Goal: Book appointment/travel/reservation

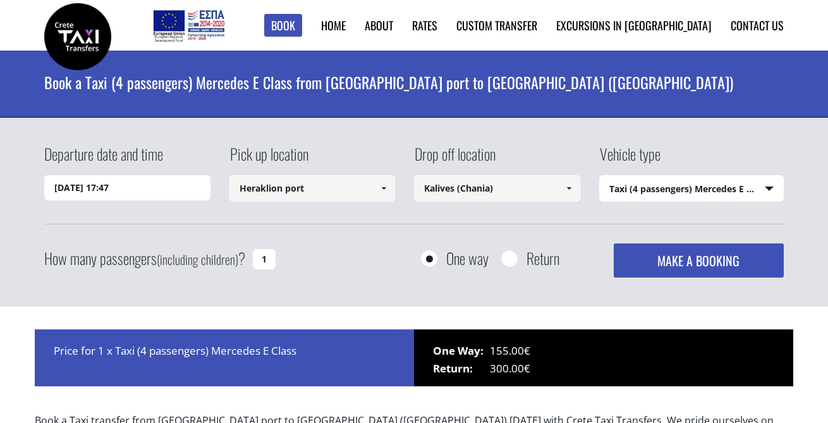
select select "540"
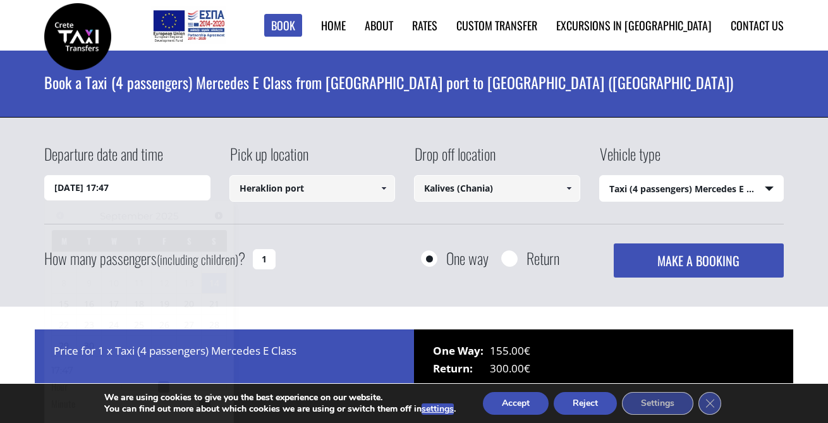
click at [159, 186] on input "[DATE] 17:47" at bounding box center [127, 187] width 166 height 25
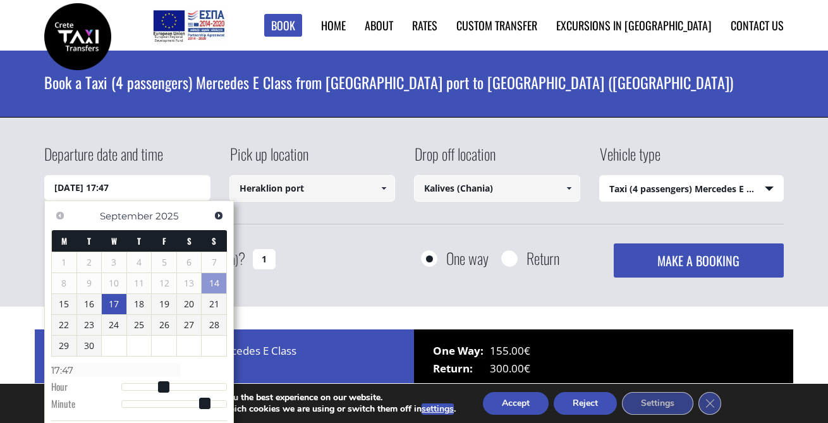
click at [119, 305] on link "17" at bounding box center [114, 304] width 25 height 20
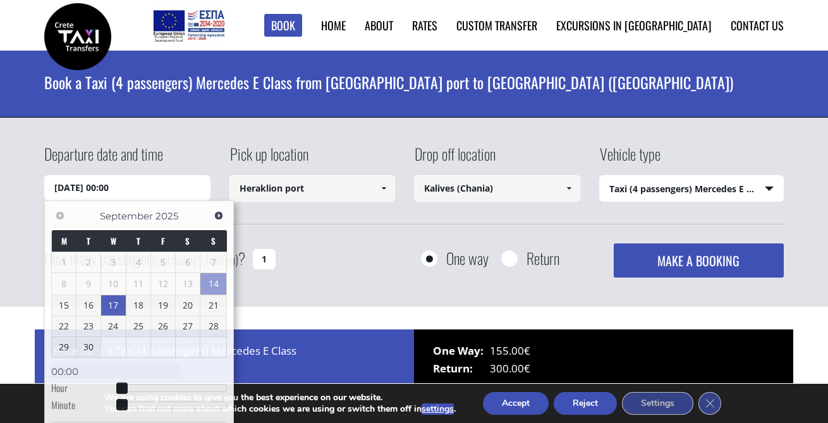
click at [261, 231] on div "Departure date and time [DATE] 00:00 Pick up location [GEOGRAPHIC_DATA] port Se…" at bounding box center [413, 210] width 739 height 135
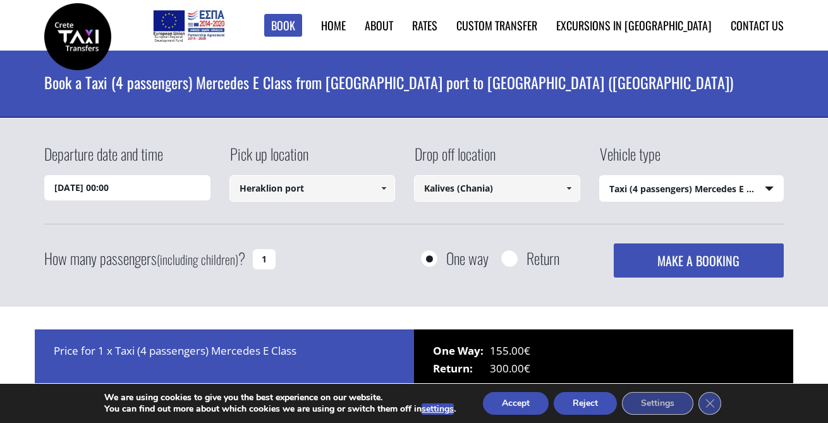
click at [139, 189] on input "[DATE] 00:00" at bounding box center [127, 187] width 166 height 25
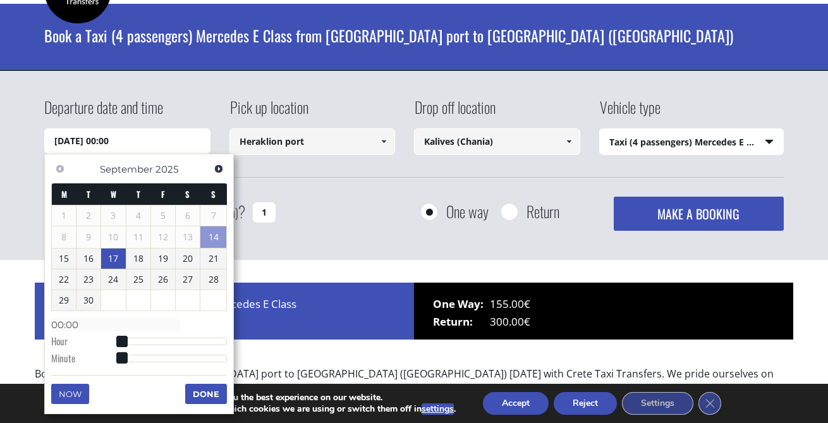
scroll to position [51, 0]
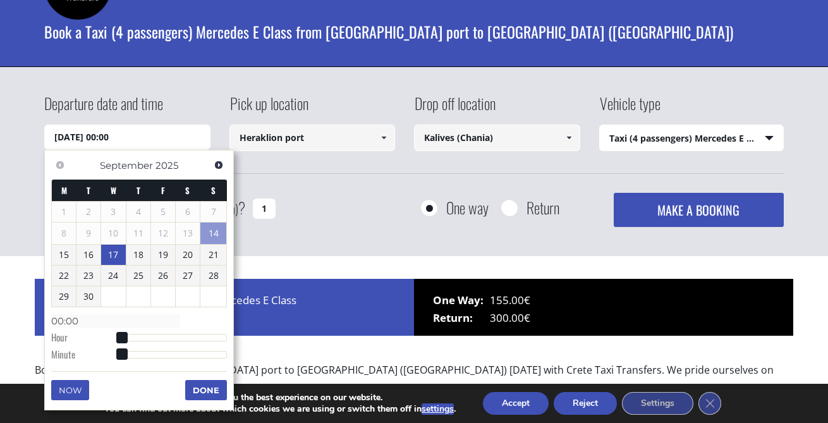
type input "[DATE] 01:00"
type input "01:00"
type input "[DATE] 02:00"
type input "02:00"
type input "[DATE] 03:00"
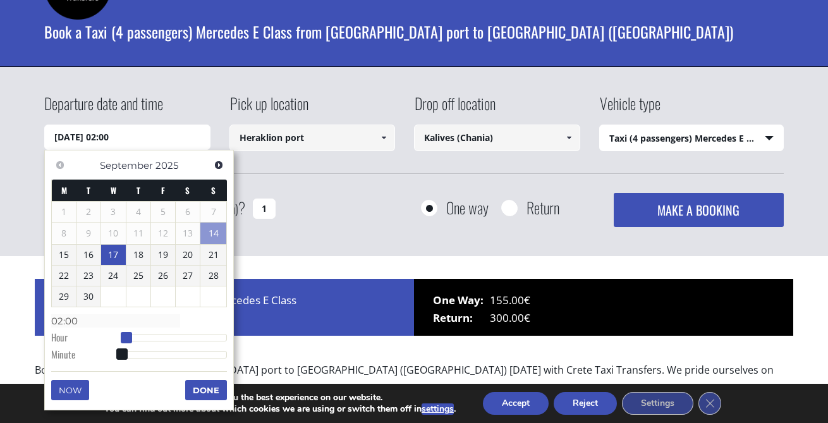
type input "03:00"
type input "[DATE] 04:00"
type input "04:00"
type input "[DATE] 05:00"
type input "05:00"
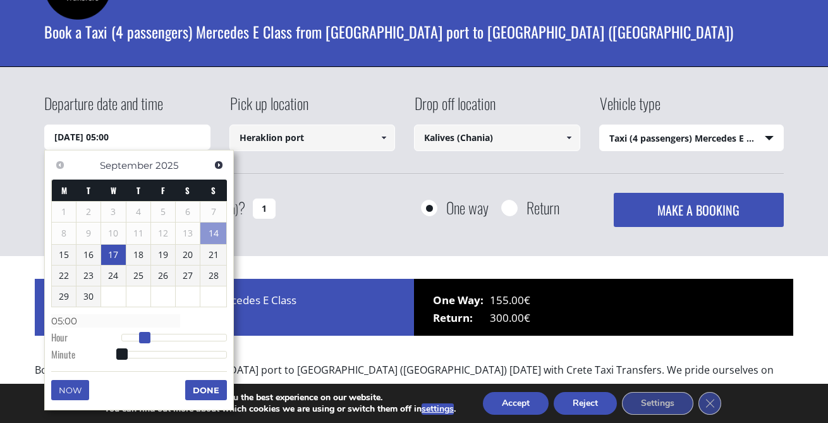
type input "[DATE] 04:00"
type input "04:00"
type input "[DATE] 03:00"
type input "03:00"
type input "[DATE] 02:00"
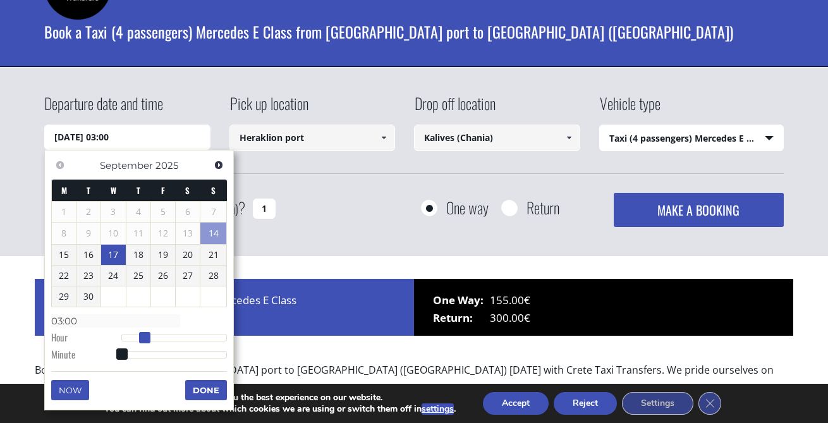
type input "02:00"
type input "[DATE] 01:00"
type input "01:00"
type input "[DATE] 00:00"
type input "00:00"
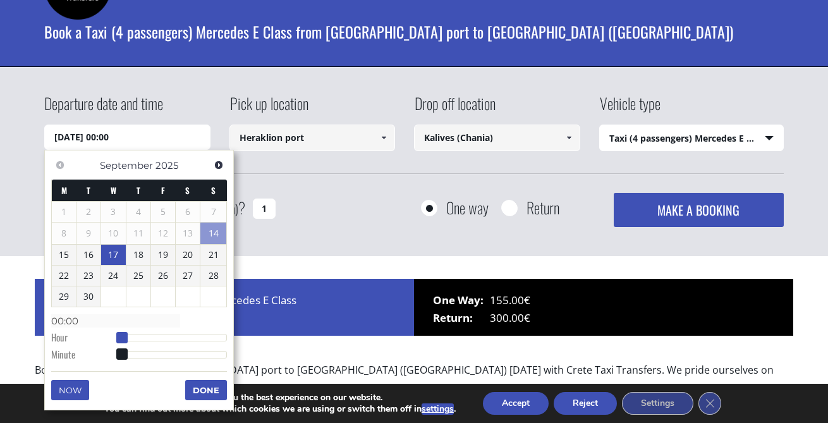
type input "[DATE] 01:00"
type input "01:00"
type input "[DATE] 02:00"
type input "02:00"
type input "[DATE] 03:00"
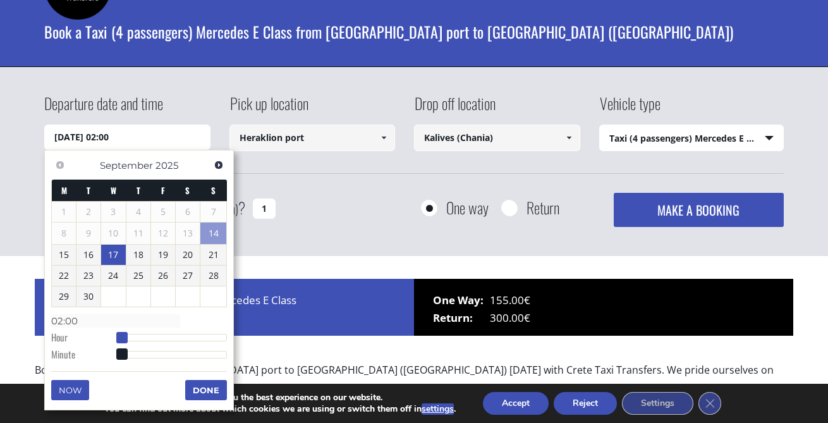
type input "03:00"
type input "[DATE] 05:00"
type input "05:00"
type input "[DATE] 06:00"
type input "06:00"
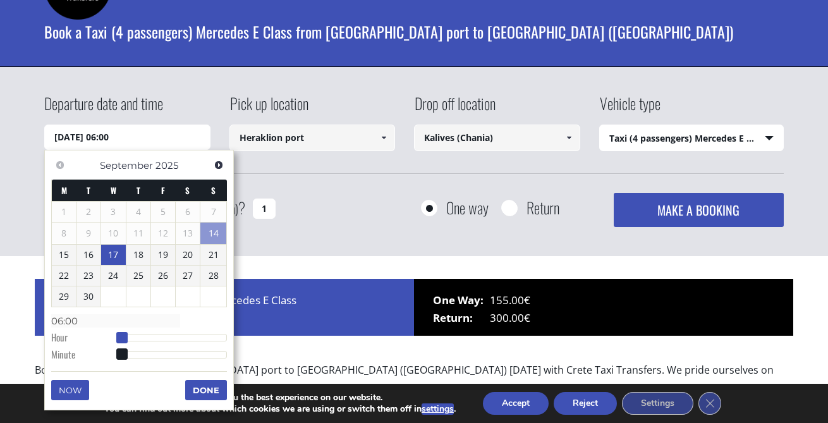
type input "[DATE] 07:00"
type input "07:00"
type input "[DATE] 08:00"
type input "08:00"
type input "[DATE] 09:00"
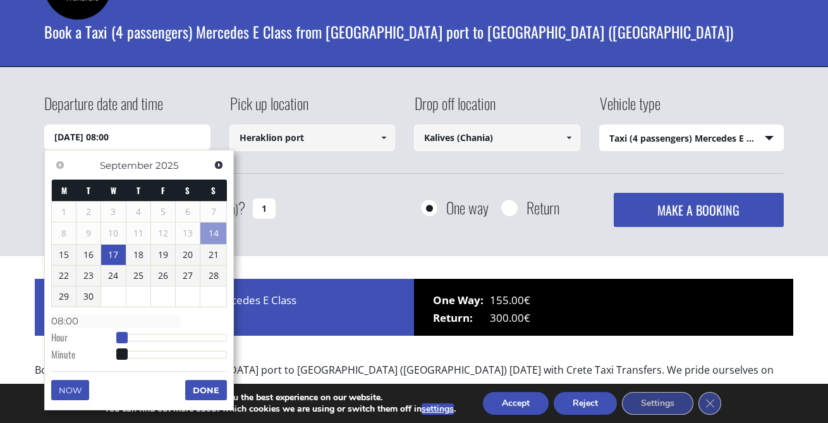
type input "09:00"
type input "[DATE] 10:00"
type input "10:00"
type input "[DATE] 11:00"
type input "11:00"
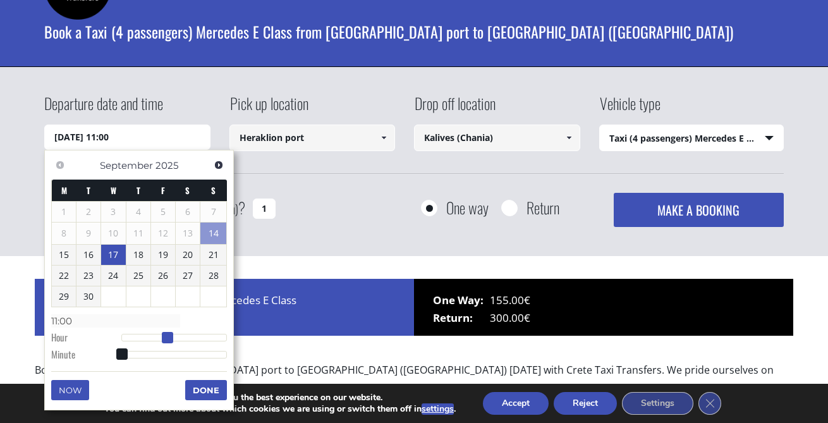
type input "[DATE] 12:00"
type input "12:00"
type input "[DATE] 13:00"
type input "13:00"
type input "[DATE] 14:00"
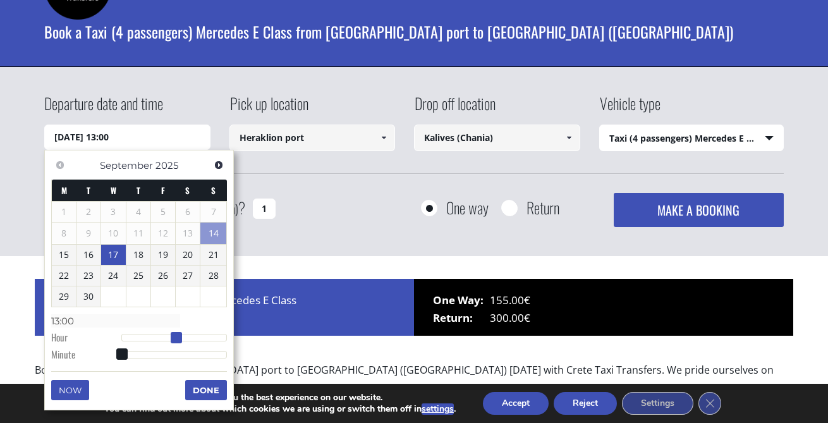
type input "14:00"
type input "[DATE] 15:00"
type input "15:00"
type input "[DATE] 16:00"
type input "16:00"
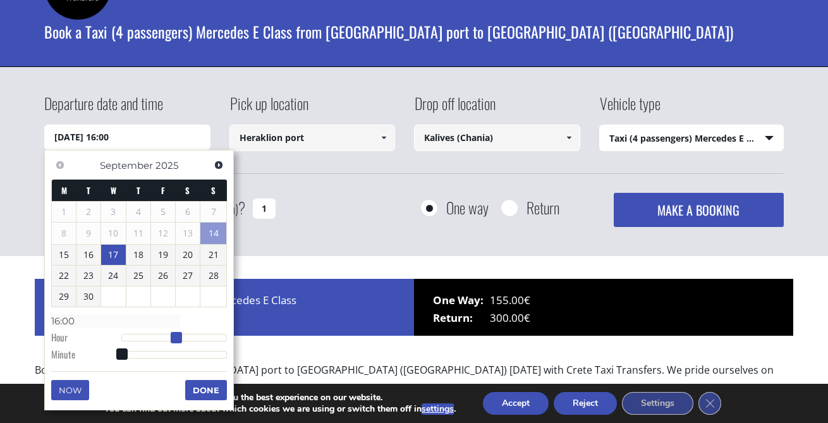
type input "[DATE] 17:00"
type input "17:00"
type input "[DATE] 18:00"
type input "18:00"
type input "[DATE] 19:00"
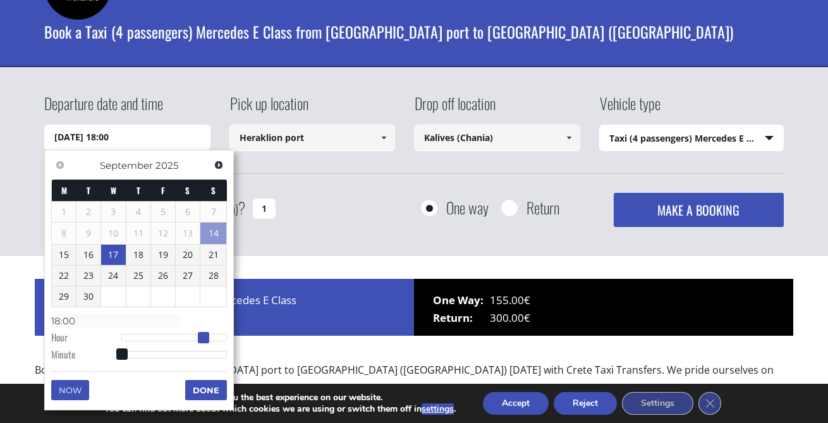
type input "19:00"
type input "[DATE] 20:00"
type input "20:00"
type input "[DATE] 21:00"
type input "21:00"
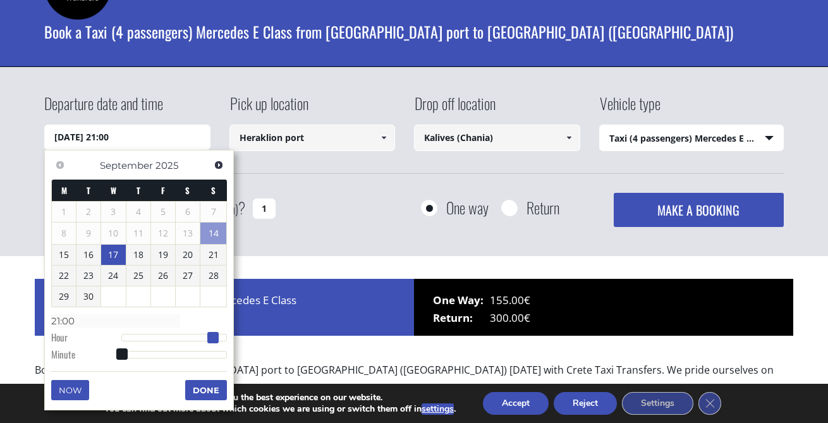
type input "[DATE] 22:00"
type input "22:00"
type input "[DATE] 23:00"
type input "23:00"
drag, startPoint x: 121, startPoint y: 340, endPoint x: 226, endPoint y: 332, distance: 105.2
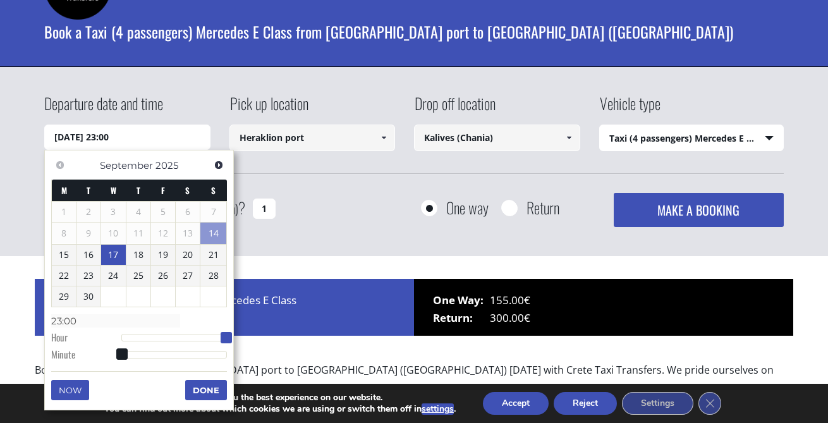
click at [226, 332] on span at bounding box center [226, 337] width 11 height 11
type input "[DATE] 23:01"
type input "23:01"
type input "[DATE] 23:02"
type input "23:02"
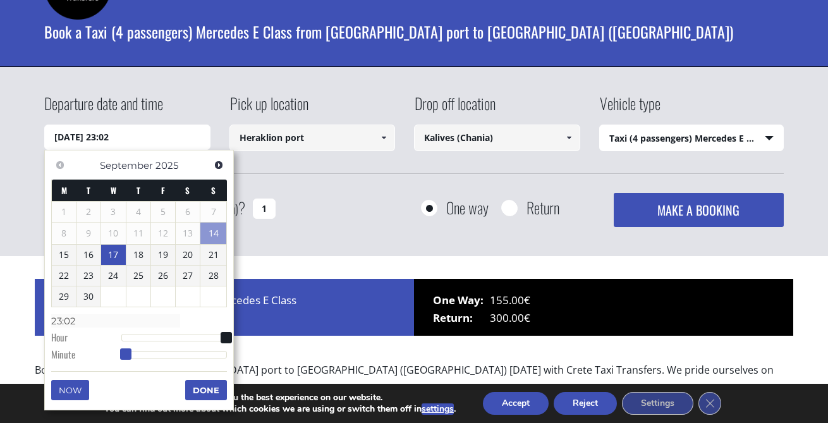
type input "[DATE] 23:03"
type input "23:03"
type input "[DATE] 23:04"
type input "23:04"
type input "[DATE] 23:05"
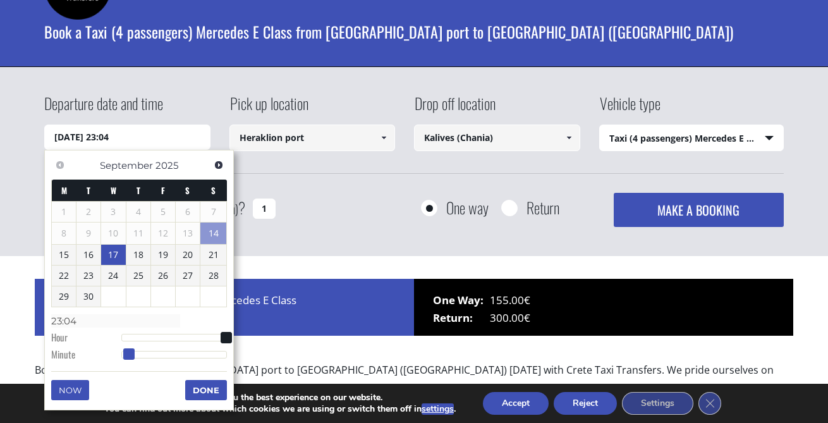
type input "23:05"
type input "[DATE] 23:06"
type input "23:06"
type input "[DATE] 23:07"
type input "23:07"
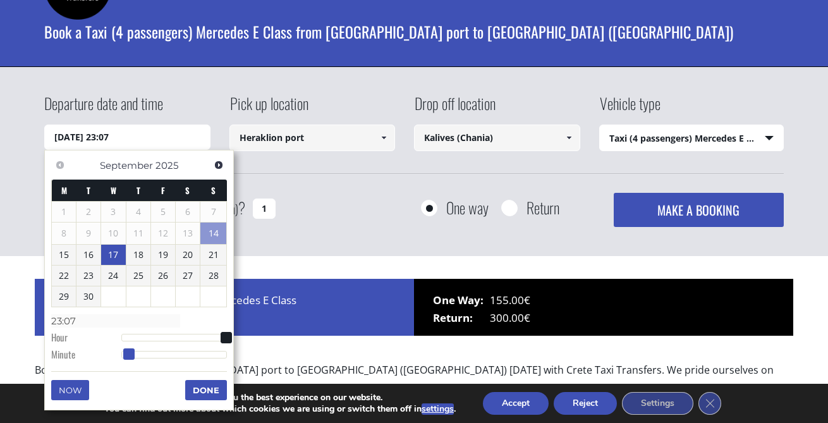
type input "[DATE] 23:08"
type input "23:08"
type input "[DATE] 23:09"
type input "23:09"
type input "[DATE] 23:10"
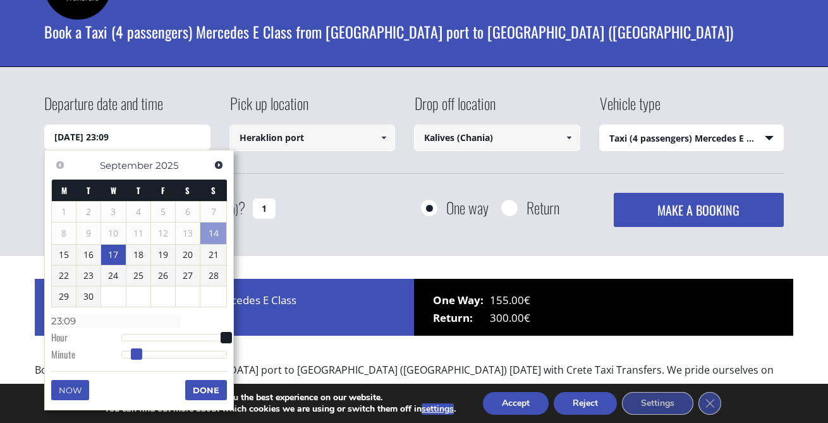
type input "23:10"
type input "[DATE] 23:11"
type input "23:11"
type input "[DATE] 23:12"
type input "23:12"
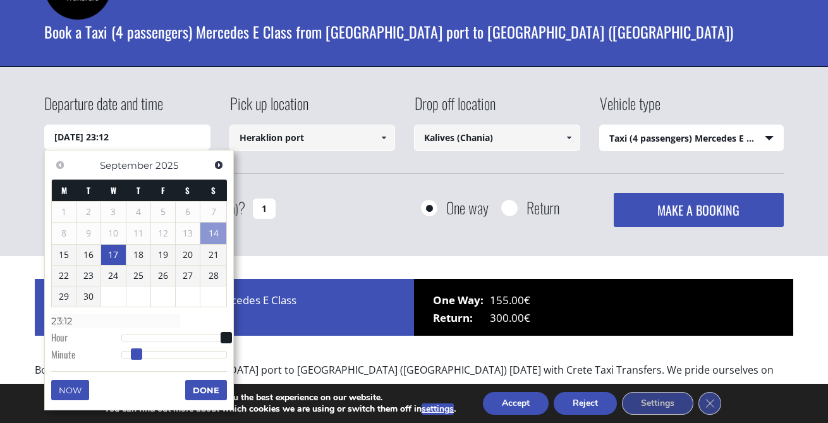
type input "[DATE] 23:13"
type input "23:13"
type input "[DATE] 23:14"
type input "23:14"
type input "[DATE] 23:15"
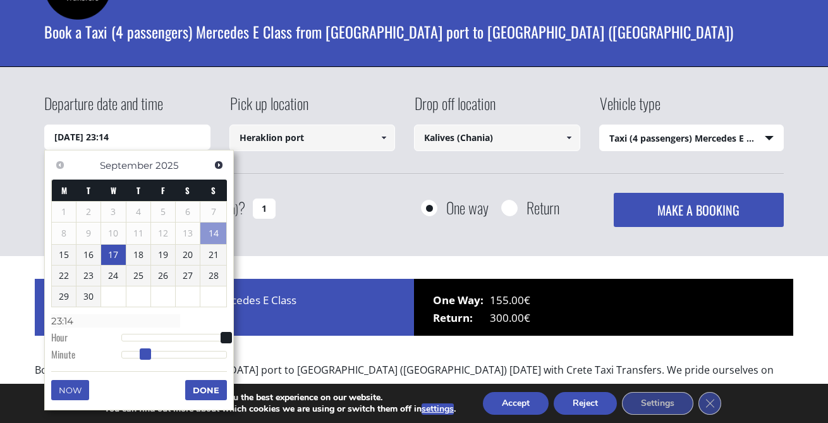
type input "23:15"
type input "[DATE] 23:16"
type input "23:16"
type input "[DATE] 23:17"
type input "23:17"
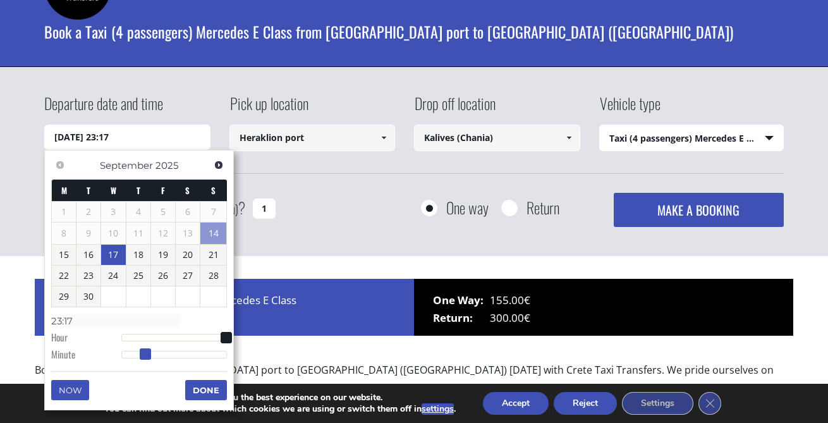
type input "[DATE] 23:18"
type input "23:18"
type input "[DATE] 23:17"
type input "23:17"
type input "[DATE] 23:16"
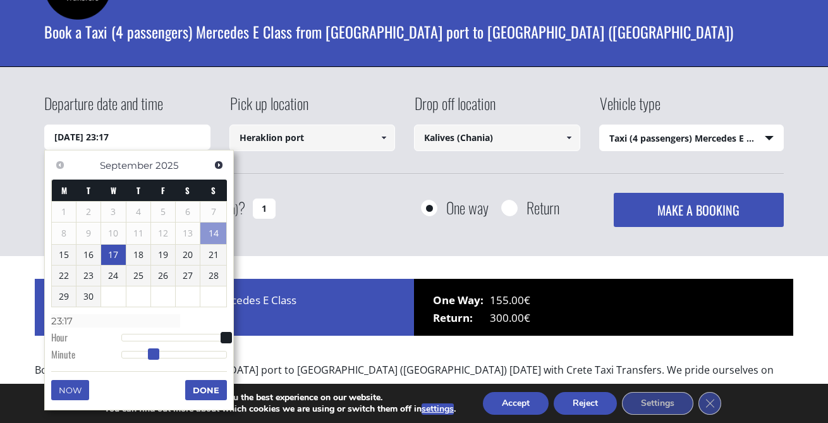
type input "23:16"
type input "[DATE] 23:15"
type input "23:15"
drag, startPoint x: 123, startPoint y: 356, endPoint x: 148, endPoint y: 352, distance: 25.6
click at [148, 352] on span at bounding box center [148, 353] width 11 height 11
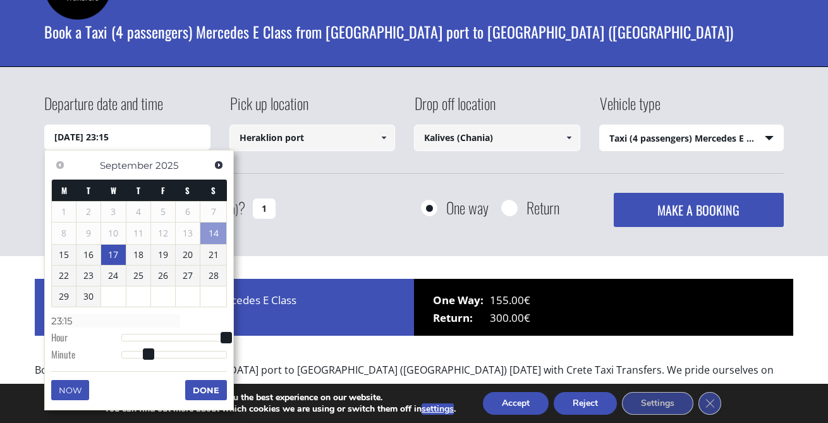
click at [199, 389] on button "Done" at bounding box center [206, 390] width 42 height 20
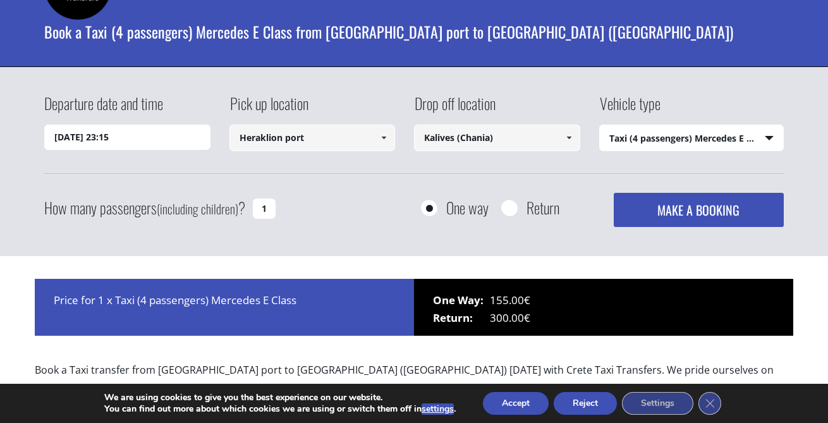
click at [344, 133] on input "Heraklion port" at bounding box center [312, 137] width 166 height 27
click at [381, 139] on span at bounding box center [383, 138] width 10 height 10
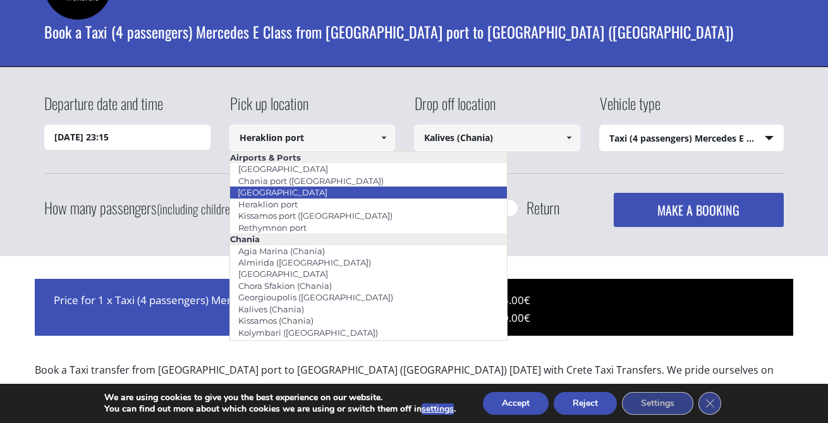
click at [303, 192] on link "[GEOGRAPHIC_DATA]" at bounding box center [282, 192] width 106 height 18
type input "[GEOGRAPHIC_DATA]"
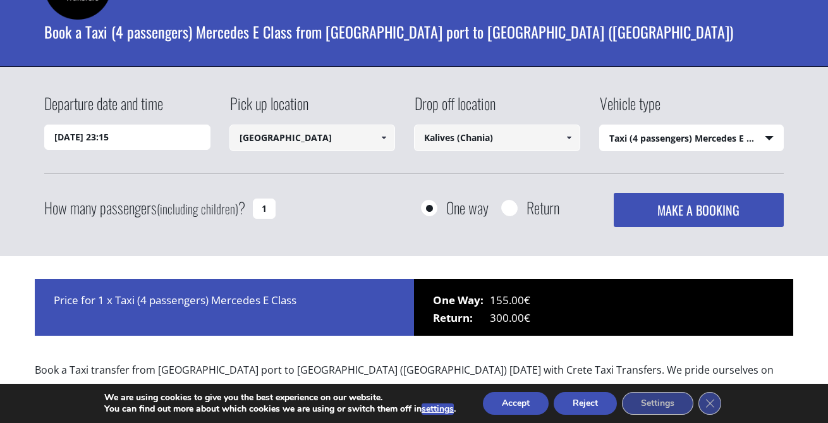
click at [742, 133] on select "Select vehicle type Taxi (4 passengers) Mercedes E Class Mini Van (7 passengers…" at bounding box center [692, 138] width 184 height 27
click at [600, 125] on select "Select vehicle type Taxi (4 passengers) Mercedes E Class Mini Van (7 passengers…" at bounding box center [692, 138] width 184 height 27
click at [495, 210] on div "One way Return" at bounding box center [470, 207] width 185 height 29
click at [506, 214] on input "Return" at bounding box center [509, 209] width 16 height 16
radio input "true"
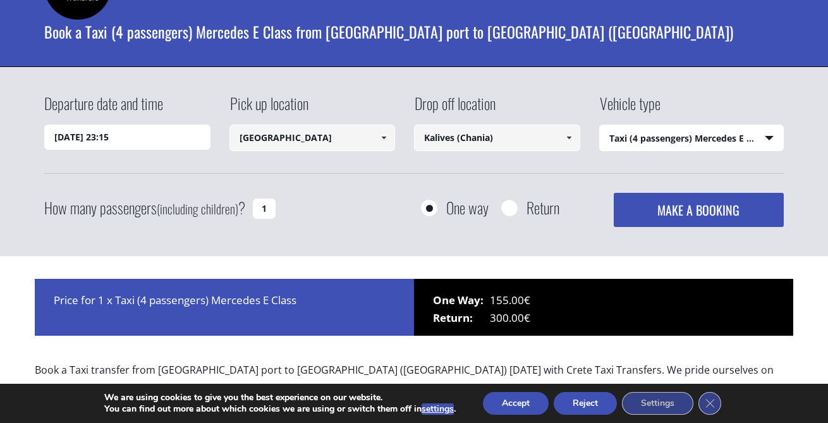
type input "Kalives (Chania)"
type input "[GEOGRAPHIC_DATA]"
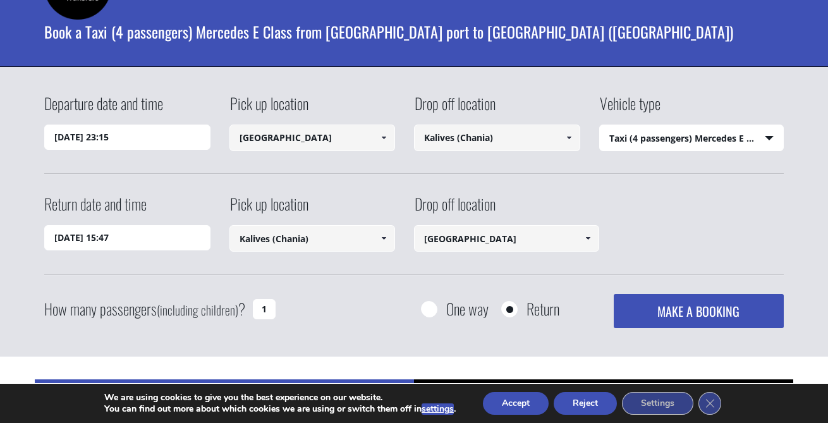
click at [258, 303] on input "1" at bounding box center [264, 309] width 23 height 20
type input "2"
click at [131, 238] on input "[DATE] 15:47" at bounding box center [127, 237] width 166 height 25
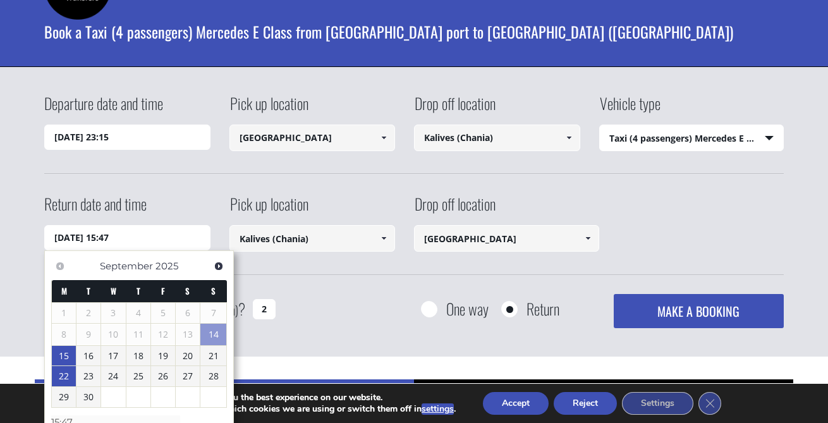
click at [69, 373] on link "22" at bounding box center [64, 376] width 24 height 20
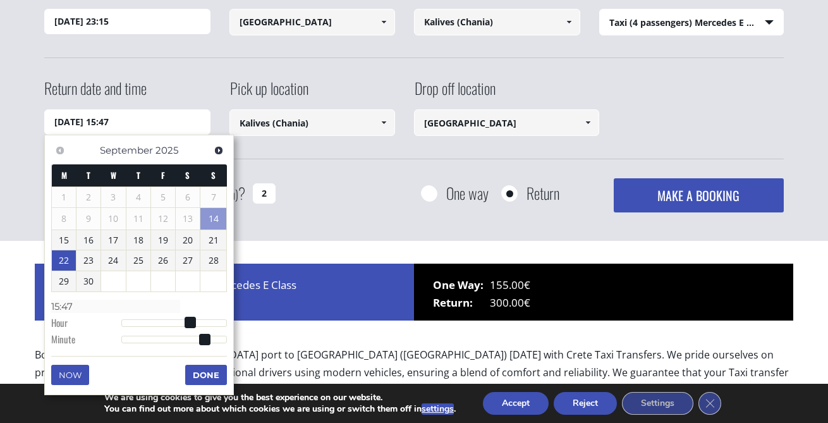
scroll to position [165, 0]
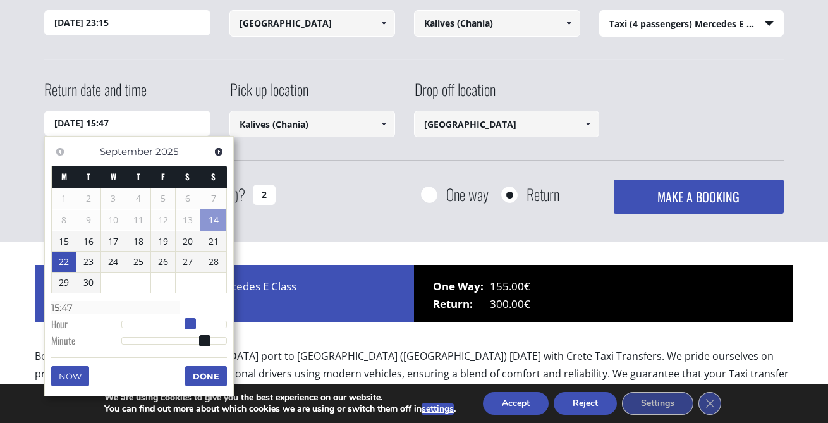
type input "[DATE] 14:47"
type input "14:47"
type input "[DATE] 13:47"
type input "13:47"
type input "[DATE] 12:47"
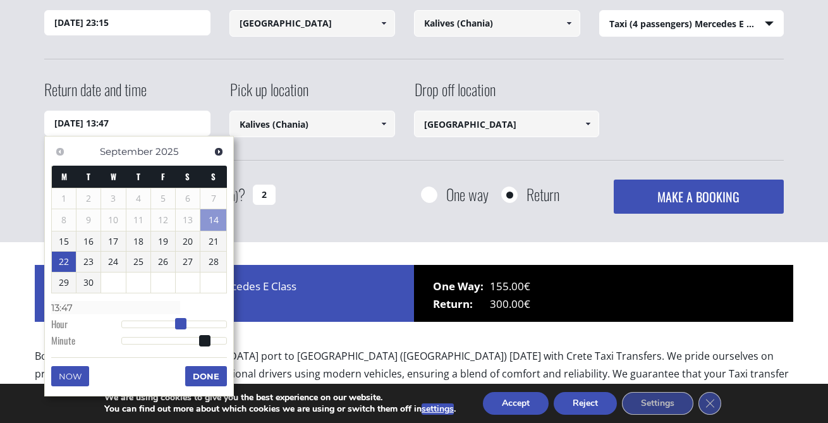
type input "12:47"
type input "[DATE] 11:47"
type input "11:47"
type input "[DATE] 12:47"
type input "12:47"
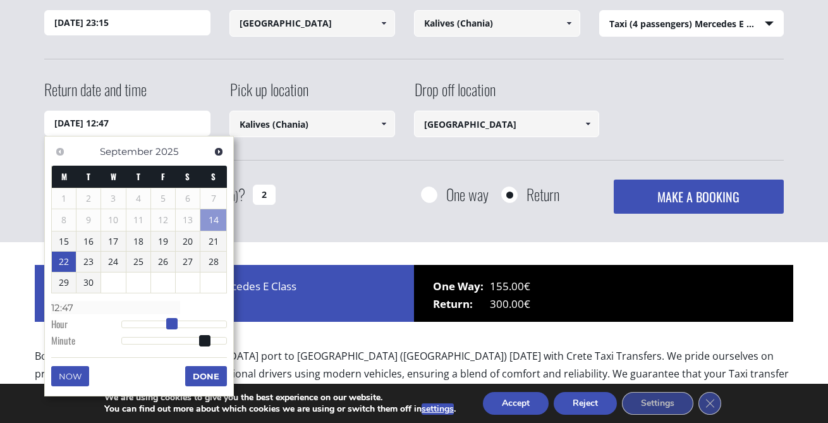
type input "[DATE] 13:47"
type input "13:47"
type input "[DATE] 14:47"
type input "14:47"
type input "[DATE] 15:47"
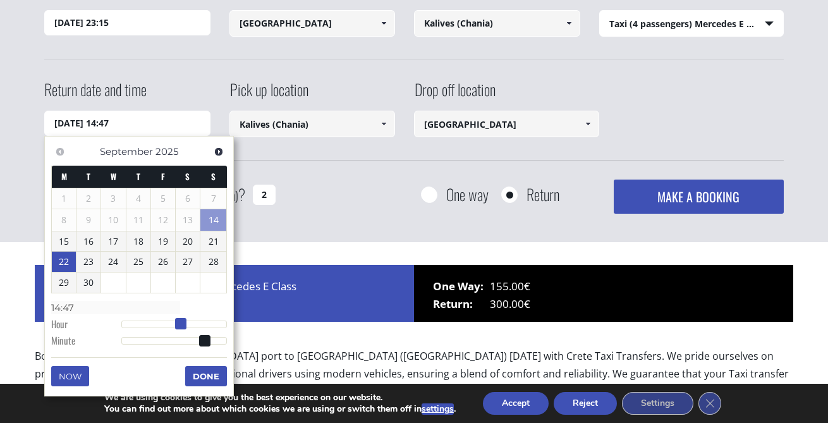
type input "15:47"
type input "[DATE] 16:47"
type input "16:47"
type input "[DATE] 17:47"
type input "17:47"
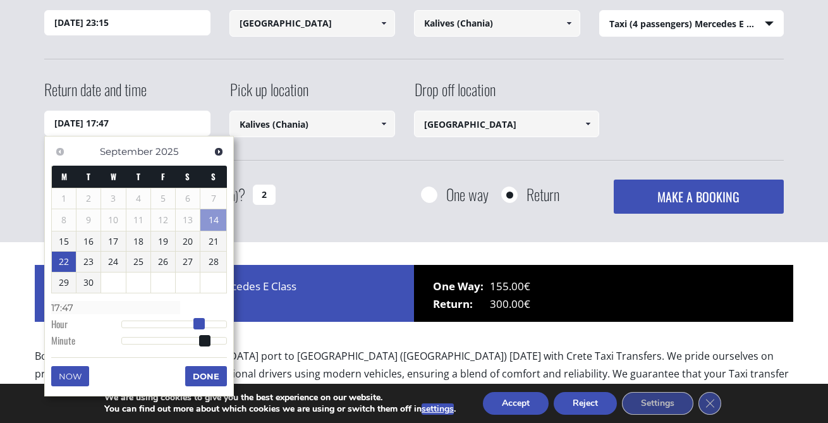
type input "[DATE] 18:47"
type input "18:47"
drag, startPoint x: 188, startPoint y: 329, endPoint x: 203, endPoint y: 329, distance: 15.2
click at [203, 329] on span at bounding box center [203, 323] width 11 height 11
type input "[DATE] 18:46"
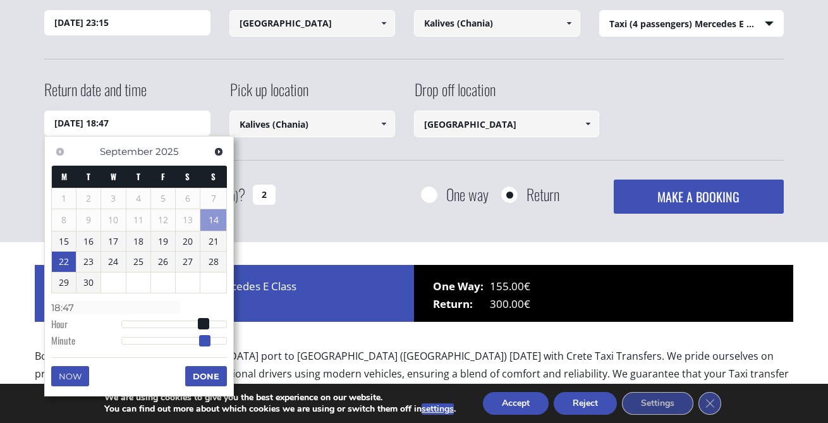
type input "18:46"
type input "[DATE] 18:45"
type input "18:45"
type input "[DATE] 18:44"
type input "18:44"
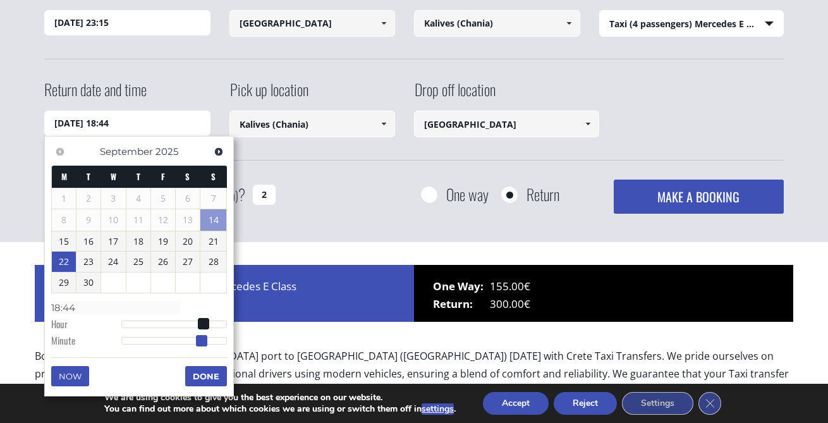
type input "[DATE] 18:43"
type input "18:43"
type input "[DATE] 18:42"
type input "18:42"
type input "[DATE] 18:41"
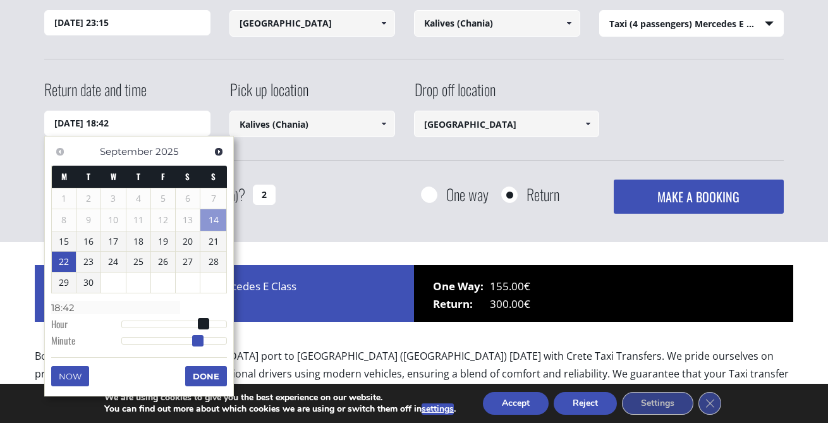
type input "18:41"
type input "[DATE] 18:40"
type input "18:40"
type input "[DATE] 18:39"
type input "18:39"
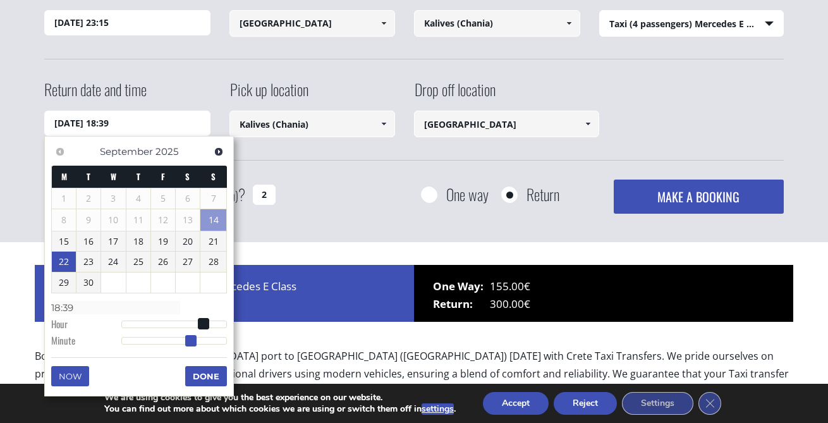
type input "[DATE] 18:38"
type input "18:38"
type input "[DATE] 18:37"
type input "18:37"
type input "[DATE] 18:36"
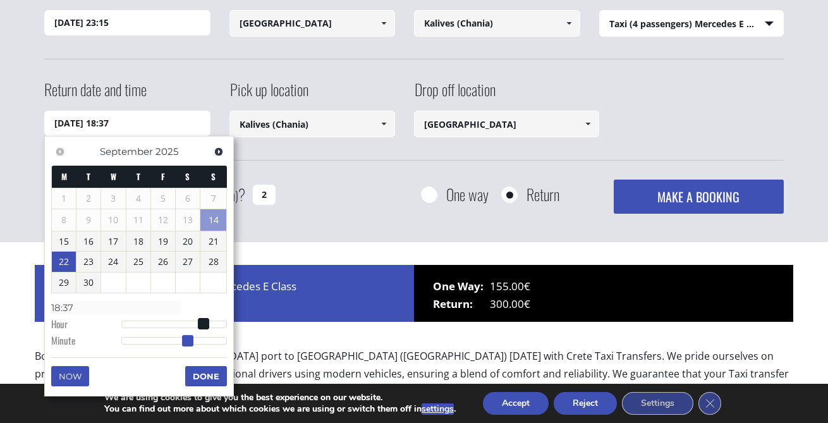
type input "18:36"
type input "[DATE] 18:35"
type input "18:35"
type input "[DATE] 18:34"
type input "18:34"
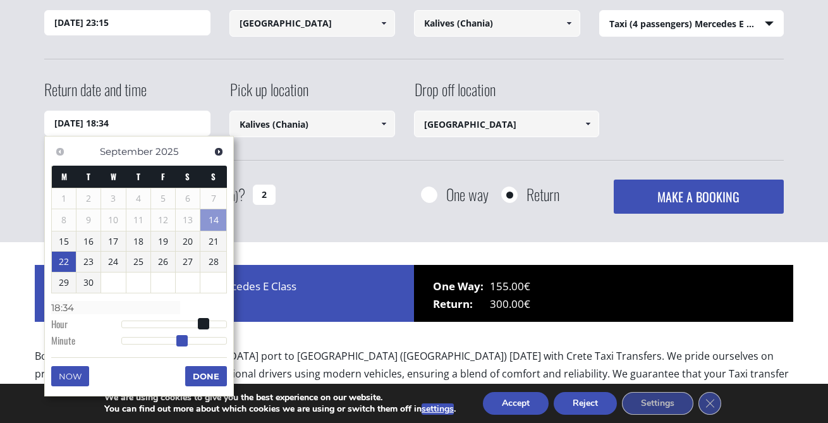
type input "[DATE] 18:33"
type input "18:33"
type input "[DATE] 18:32"
type input "18:32"
type input "[DATE] 18:31"
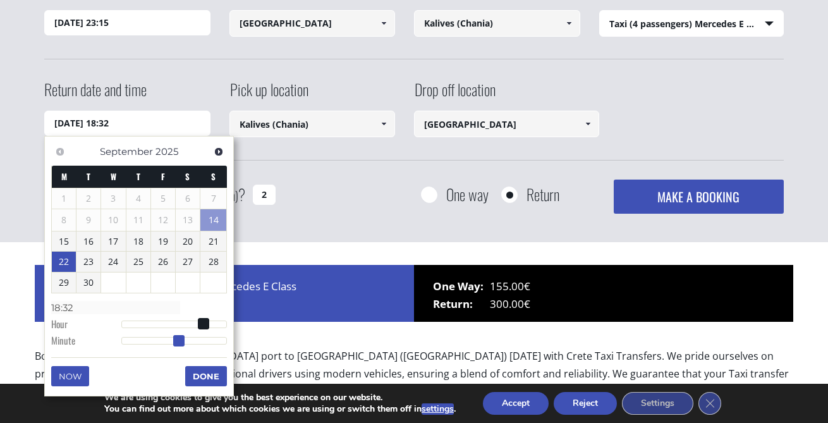
type input "18:31"
type input "[DATE] 18:30"
type input "18:30"
drag, startPoint x: 204, startPoint y: 344, endPoint x: 174, endPoint y: 348, distance: 29.9
click at [174, 348] on dl "Time 18:30 Hour Minute Second Millisecond Microsecond Time Zone -1200 -1100 -10…" at bounding box center [139, 324] width 176 height 54
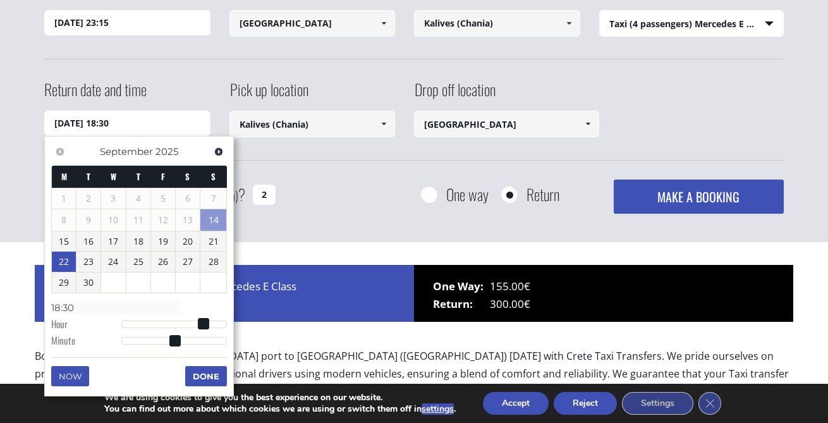
click at [203, 378] on button "Done" at bounding box center [206, 376] width 42 height 20
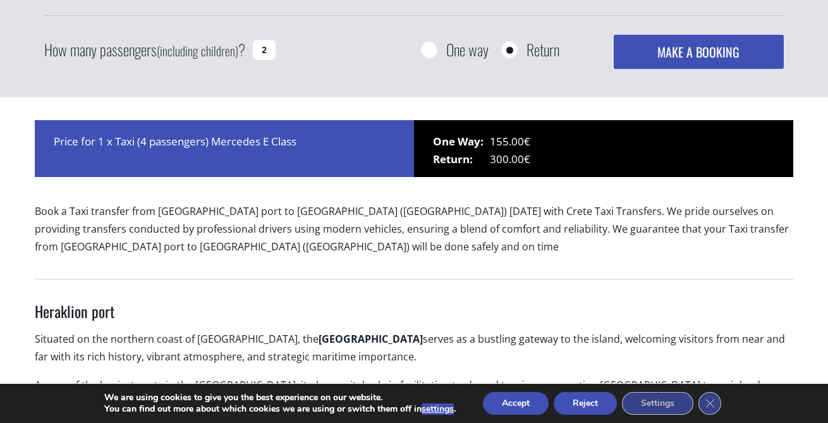
scroll to position [307, 0]
